Goal: Use online tool/utility: Utilize a website feature to perform a specific function

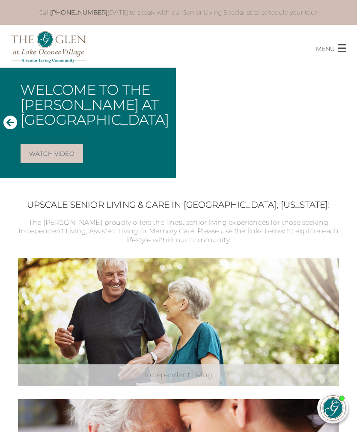
click at [343, 46] on span "button" at bounding box center [342, 48] width 9 height 8
click at [342, 46] on span "button" at bounding box center [342, 48] width 9 height 8
click at [345, 49] on span "button" at bounding box center [342, 48] width 9 height 8
click at [344, 52] on button "MENU CLOSE" at bounding box center [336, 45] width 41 height 16
click at [348, 121] on icon "Next Slide" at bounding box center [347, 122] width 14 height 14
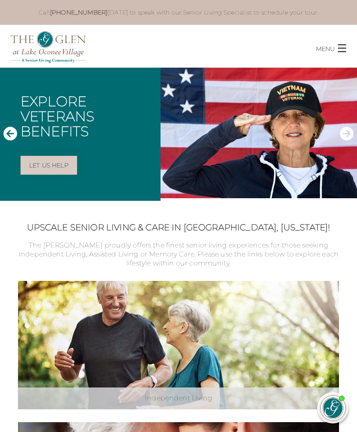
click at [347, 133] on icon "Next Slide" at bounding box center [347, 134] width 14 height 14
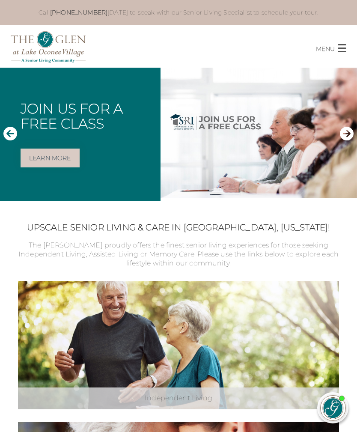
click at [342, 49] on span "button" at bounding box center [342, 48] width 9 height 1
click at [345, 48] on span "button" at bounding box center [342, 48] width 9 height 1
click at [341, 49] on span "button" at bounding box center [342, 48] width 9 height 8
click at [342, 49] on span "button" at bounding box center [342, 48] width 9 height 8
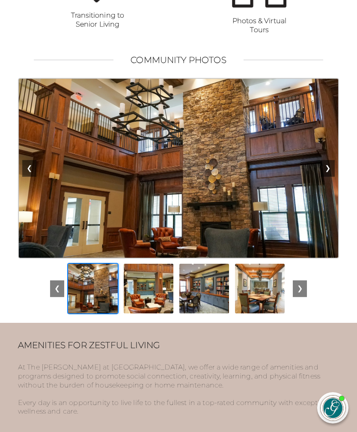
scroll to position [911, 0]
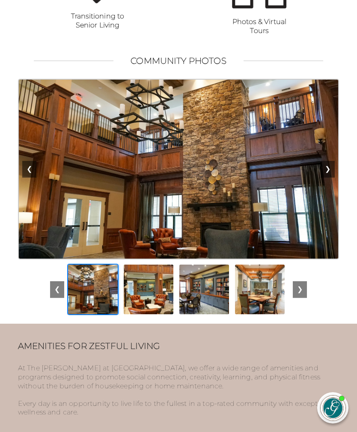
click at [330, 177] on button "❯" at bounding box center [328, 169] width 14 height 16
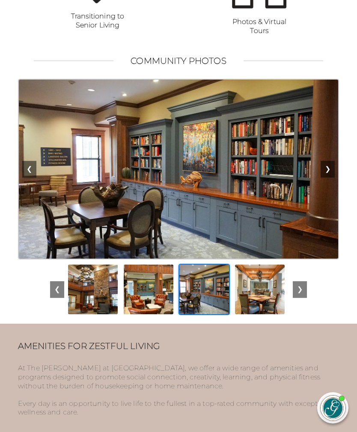
click at [329, 176] on button "❯" at bounding box center [328, 169] width 14 height 16
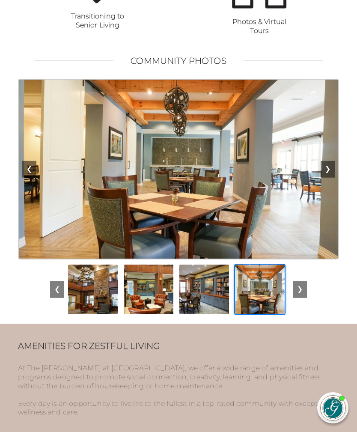
click at [331, 176] on button "❯" at bounding box center [328, 169] width 14 height 16
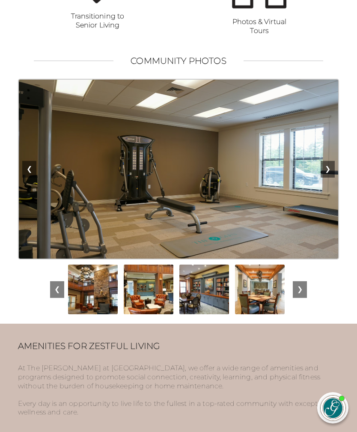
click at [30, 177] on button "❮" at bounding box center [29, 169] width 14 height 16
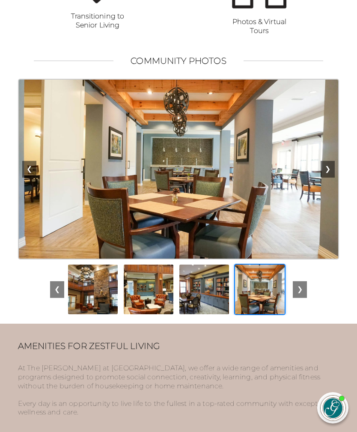
click at [329, 175] on button "❯" at bounding box center [328, 169] width 14 height 16
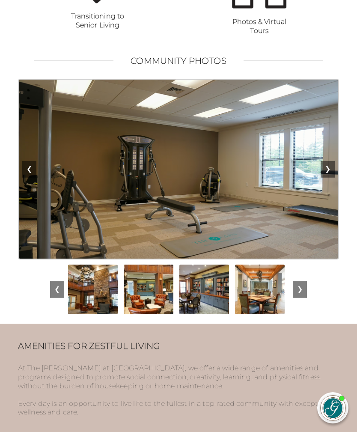
click at [333, 175] on button "❯" at bounding box center [328, 169] width 14 height 16
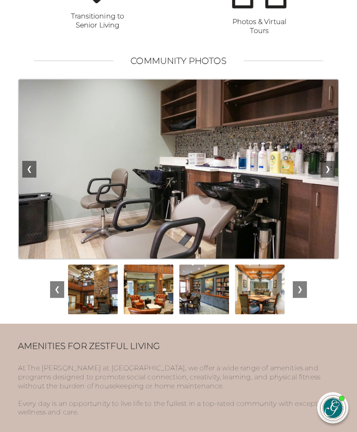
click at [331, 176] on button "❯" at bounding box center [328, 169] width 14 height 16
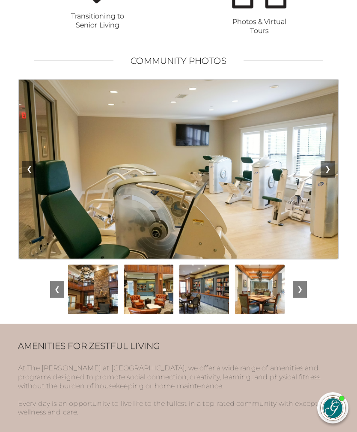
click at [333, 175] on button "❯" at bounding box center [328, 169] width 14 height 16
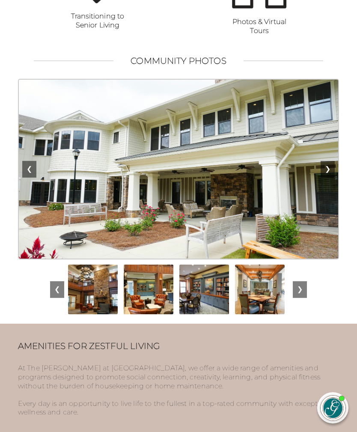
click at [330, 177] on button "❯" at bounding box center [328, 169] width 14 height 16
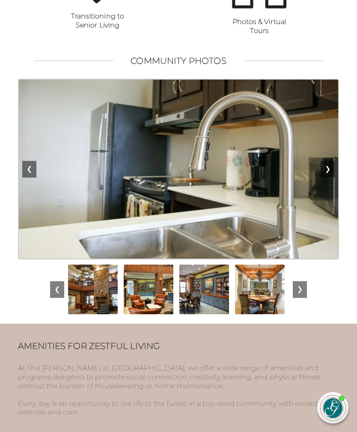
click at [332, 177] on button "❯" at bounding box center [328, 169] width 14 height 16
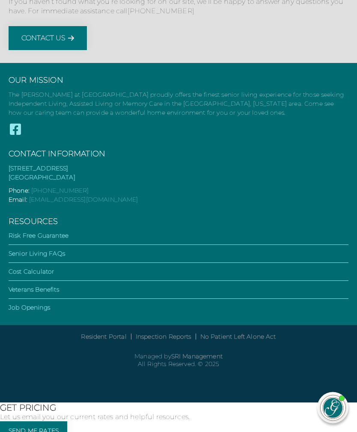
scroll to position [3223, 0]
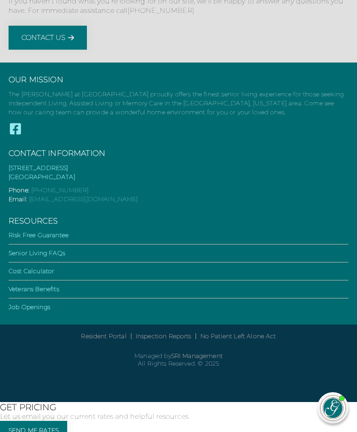
click at [49, 275] on link "Cost Calculator" at bounding box center [31, 271] width 45 height 8
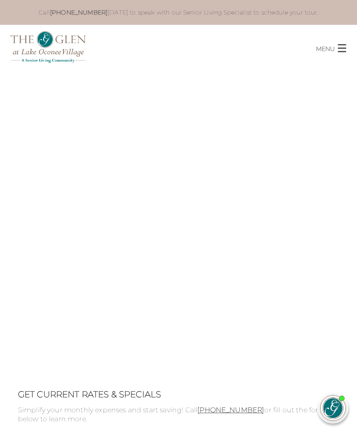
click at [343, 49] on span "button" at bounding box center [342, 48] width 9 height 8
click at [340, 49] on span "button" at bounding box center [342, 48] width 9 height 8
click at [342, 50] on span "button" at bounding box center [342, 48] width 9 height 8
click at [346, 46] on button "MENU CLOSE" at bounding box center [336, 45] width 41 height 16
click at [343, 50] on span "button" at bounding box center [342, 48] width 9 height 8
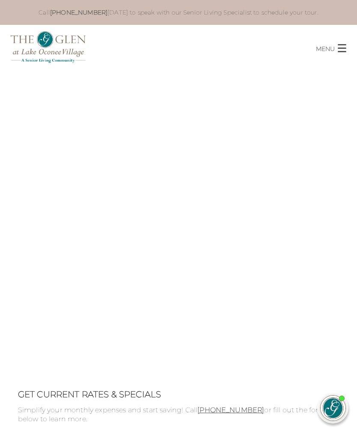
click at [342, 53] on button "MENU CLOSE" at bounding box center [336, 45] width 41 height 16
click at [342, 49] on span "button" at bounding box center [342, 48] width 9 height 1
click at [342, 52] on button "MENU CLOSE" at bounding box center [336, 45] width 41 height 16
click at [345, 52] on button "MENU CLOSE" at bounding box center [336, 45] width 41 height 16
click at [345, 46] on span "button" at bounding box center [342, 48] width 9 height 8
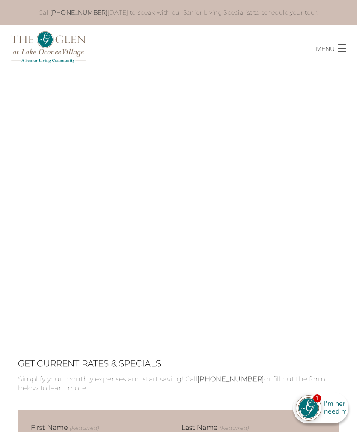
click at [346, 46] on span "button" at bounding box center [342, 48] width 9 height 8
